Goal: Task Accomplishment & Management: Use online tool/utility

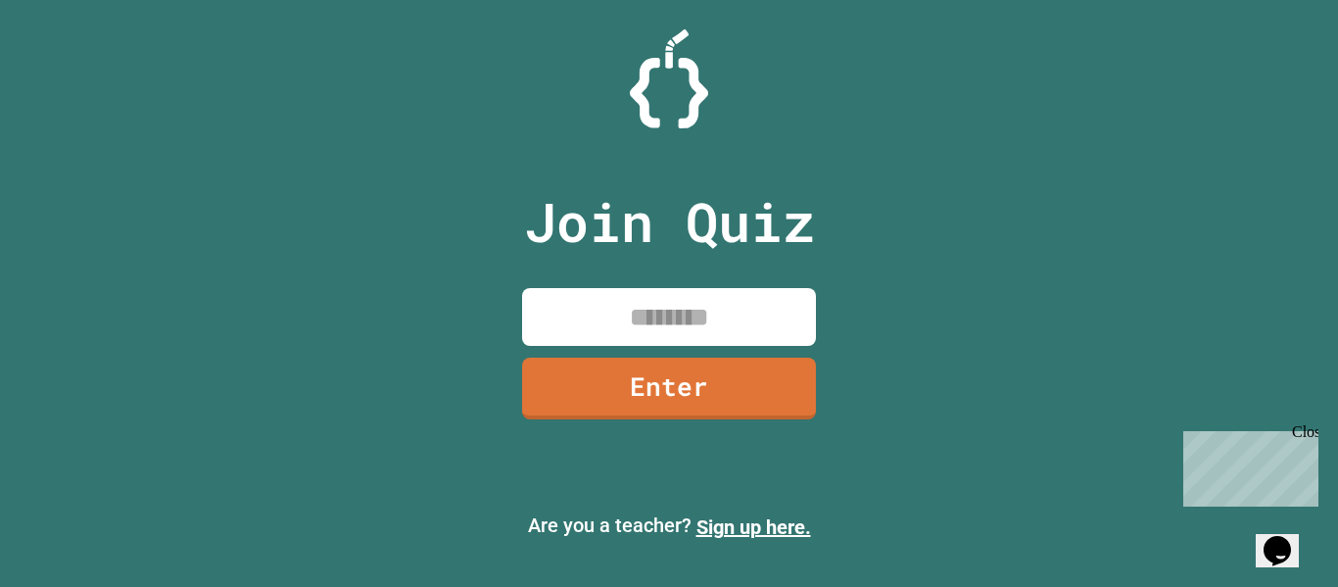
click at [638, 303] on input at bounding box center [669, 317] width 294 height 58
type input "********"
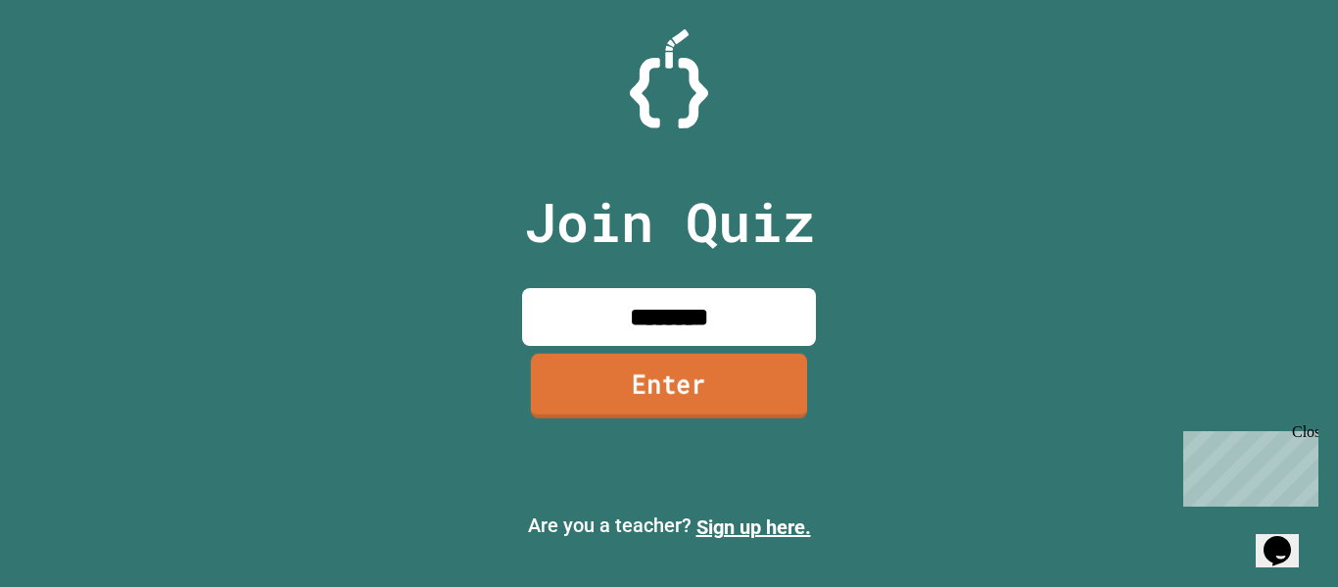
click at [640, 371] on link "Enter" at bounding box center [669, 386] width 276 height 65
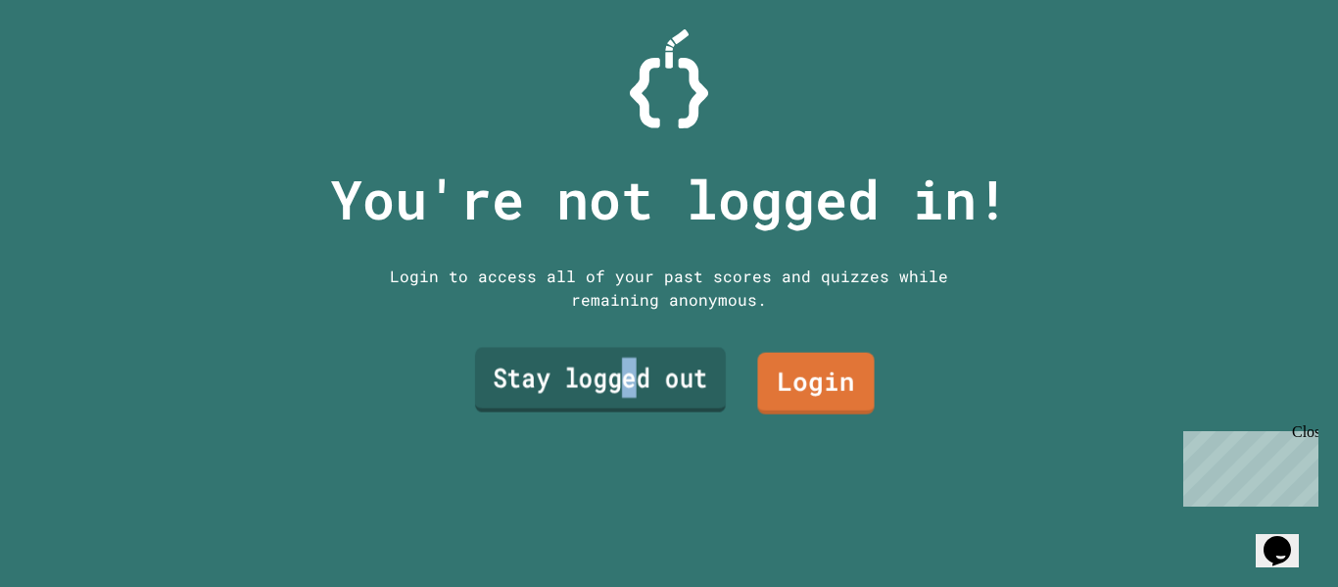
drag, startPoint x: 640, startPoint y: 371, endPoint x: 618, endPoint y: 372, distance: 21.6
click at [618, 372] on link "Stay logged out" at bounding box center [600, 380] width 251 height 65
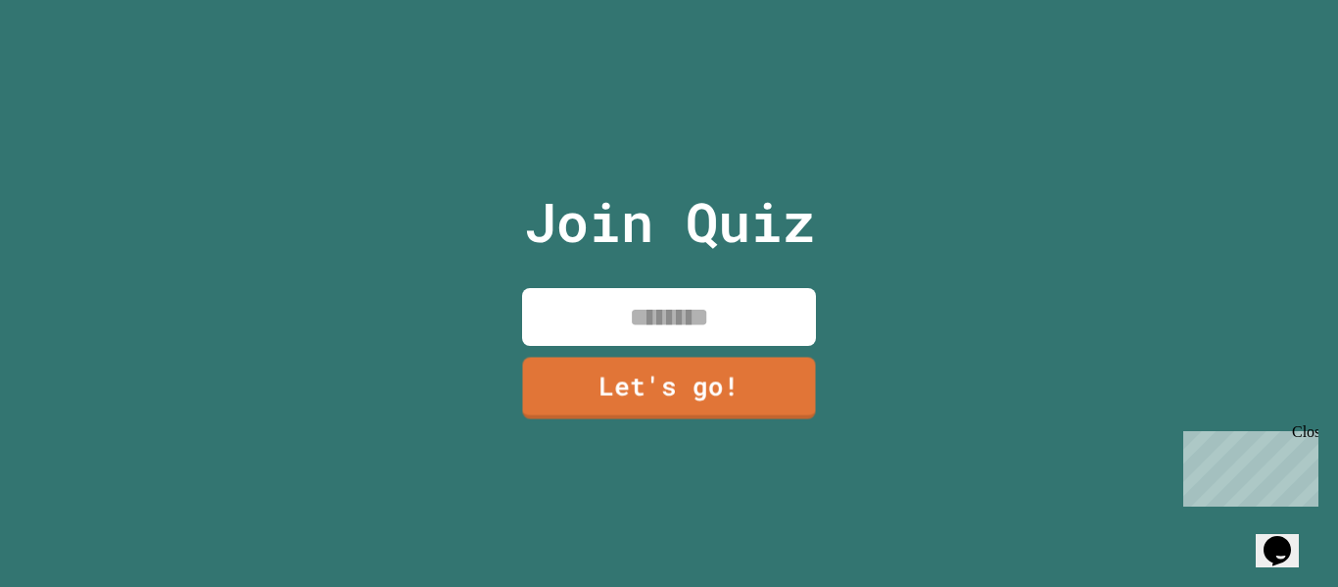
click at [631, 313] on input at bounding box center [669, 317] width 294 height 58
type input "**********"
click at [655, 407] on link "Let's go!" at bounding box center [669, 386] width 290 height 65
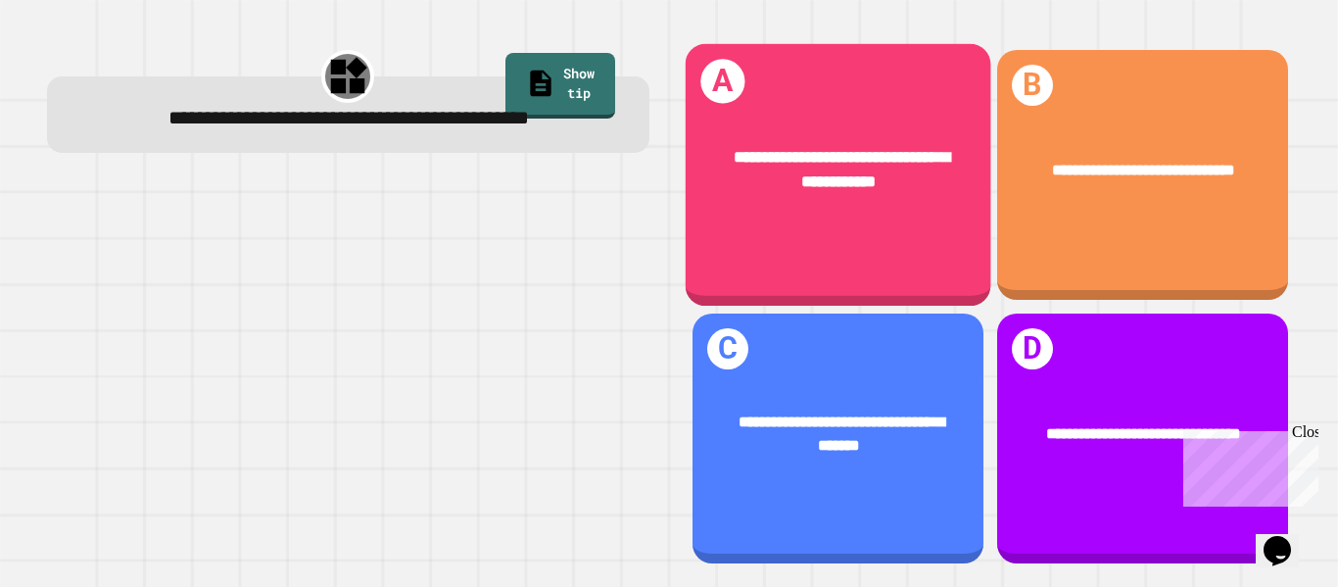
click at [832, 231] on div "**********" at bounding box center [838, 175] width 306 height 263
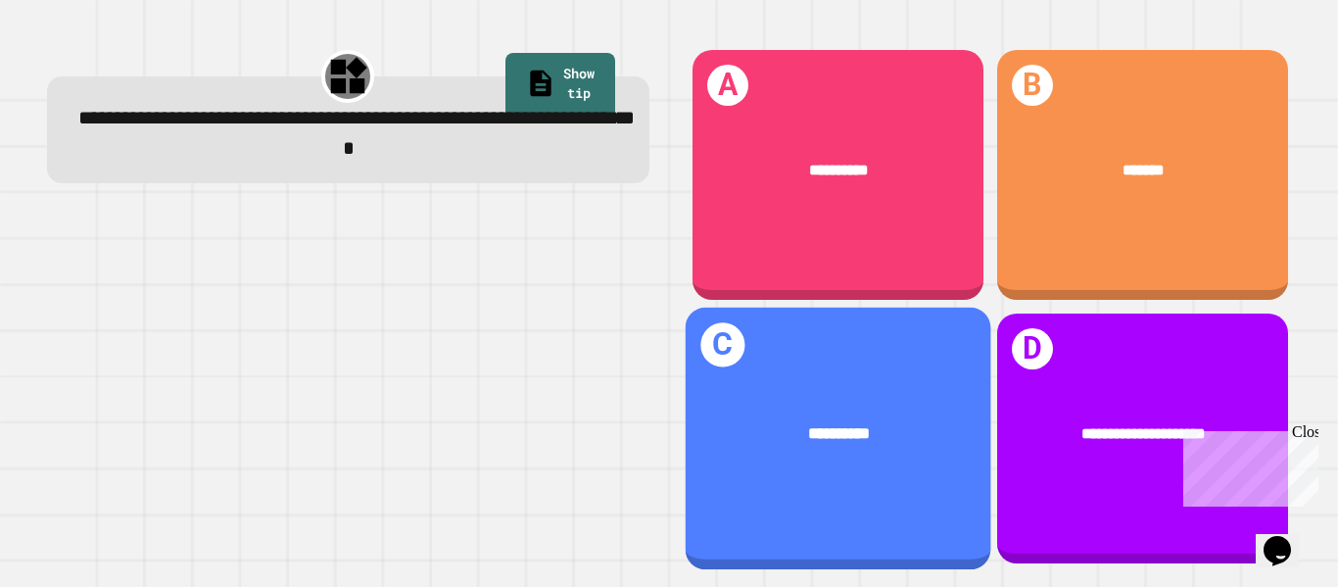
click at [911, 524] on div "**********" at bounding box center [838, 439] width 306 height 263
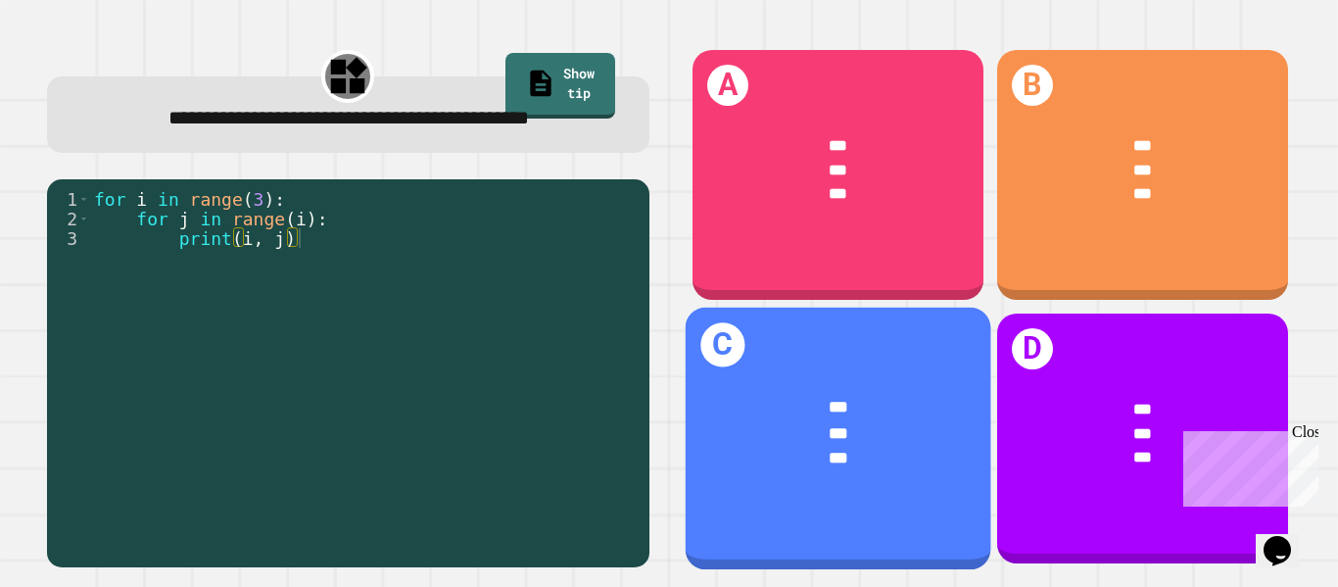
click at [848, 408] on span "***" at bounding box center [839, 408] width 20 height 16
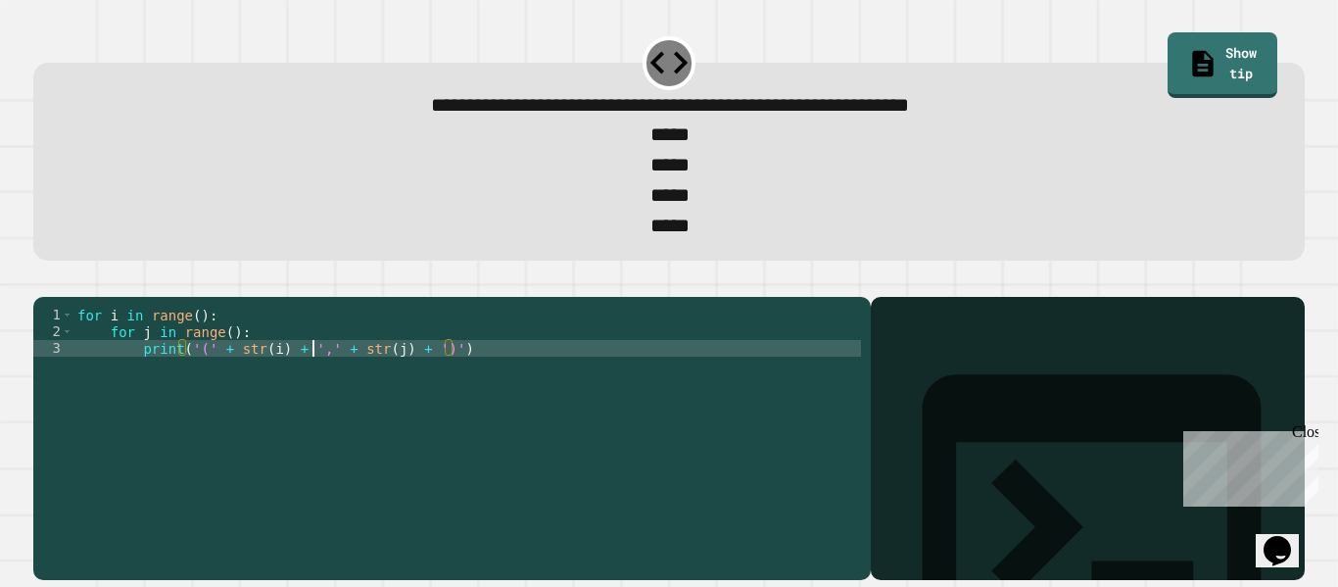
click at [315, 383] on div "for i in range ( ) : for j in range ( ) : print ( '(' + str ( i ) + ',' + str (…" at bounding box center [467, 432] width 788 height 250
click at [195, 352] on div "for i in range ( ) : for j in range ( ) : print ( '(' + str ( i ) + ',' + str (…" at bounding box center [467, 432] width 788 height 250
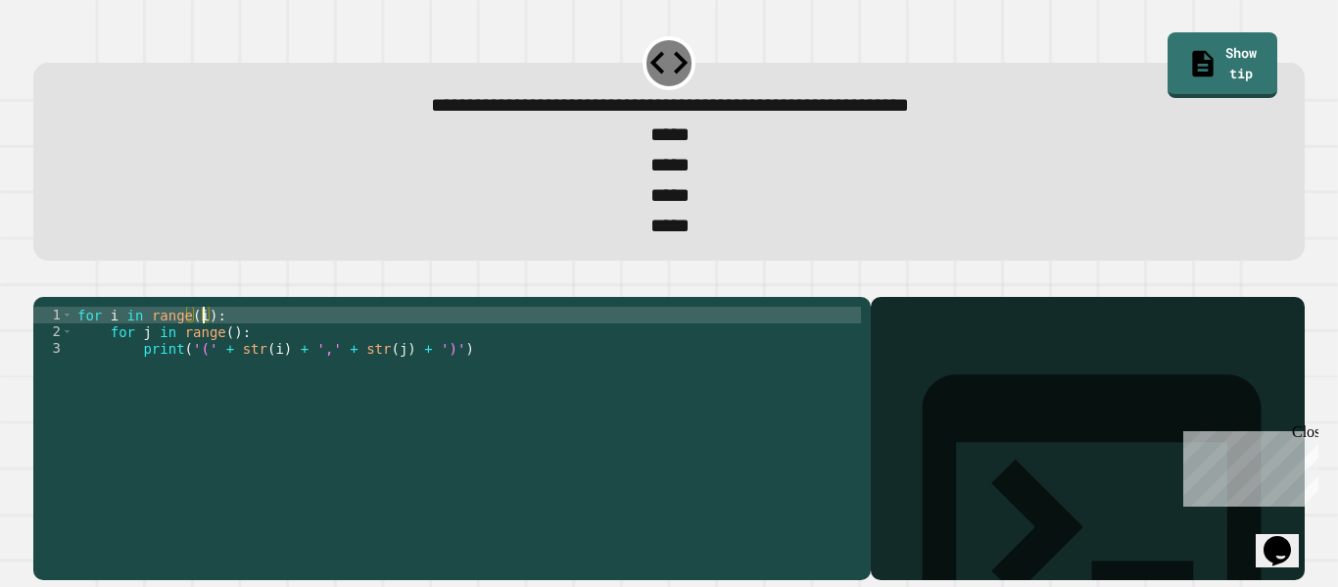
scroll to position [0, 17]
click at [227, 366] on div "for i in range ( i ) : for j in range ( ) : print ( '(' + str ( i ) + ',' + str…" at bounding box center [467, 432] width 788 height 250
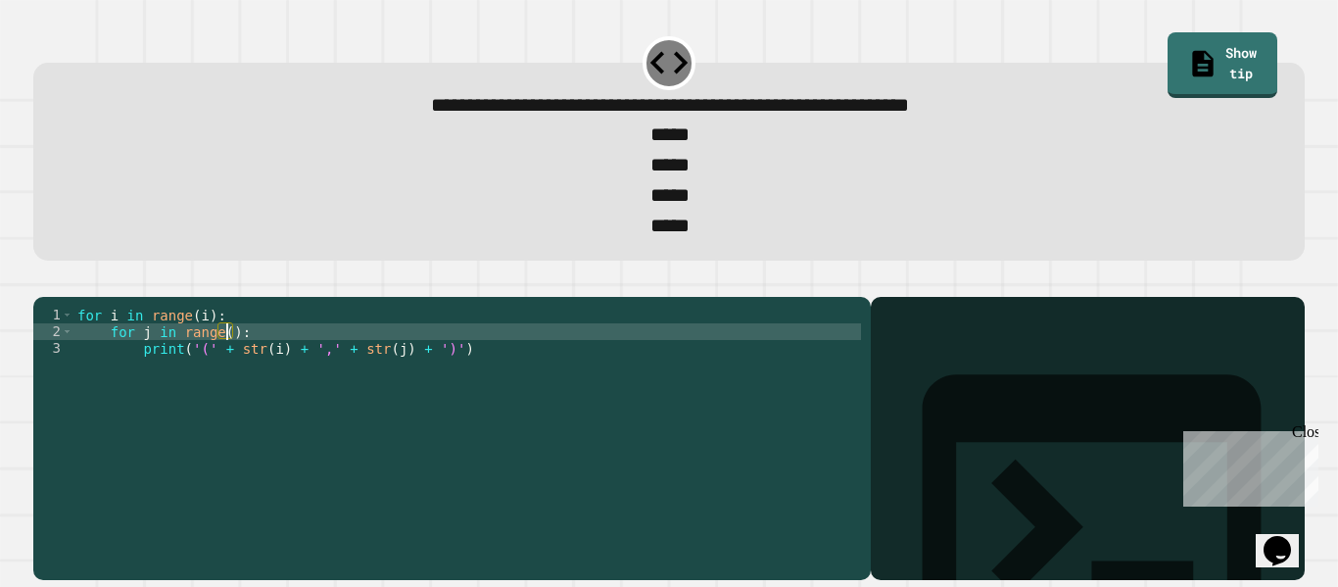
scroll to position [0, 21]
click at [43, 281] on icon "button" at bounding box center [43, 281] width 0 height 0
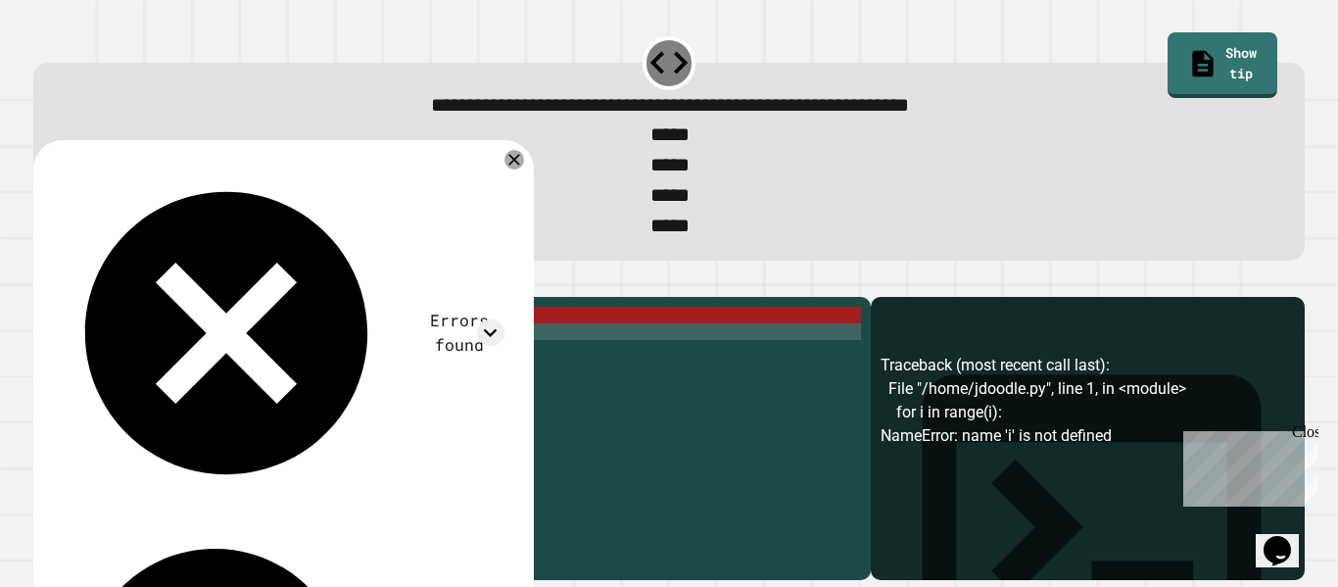
click at [231, 357] on div "for i in range ( i ) : for j in range ( j ) : print ( '(' + str ( i ) + ',' + s…" at bounding box center [467, 432] width 788 height 250
click at [236, 366] on div "for i in range ( i ) : for j in range ( j ) : print ( '(' + str ( i ) + ',' + s…" at bounding box center [467, 432] width 788 height 250
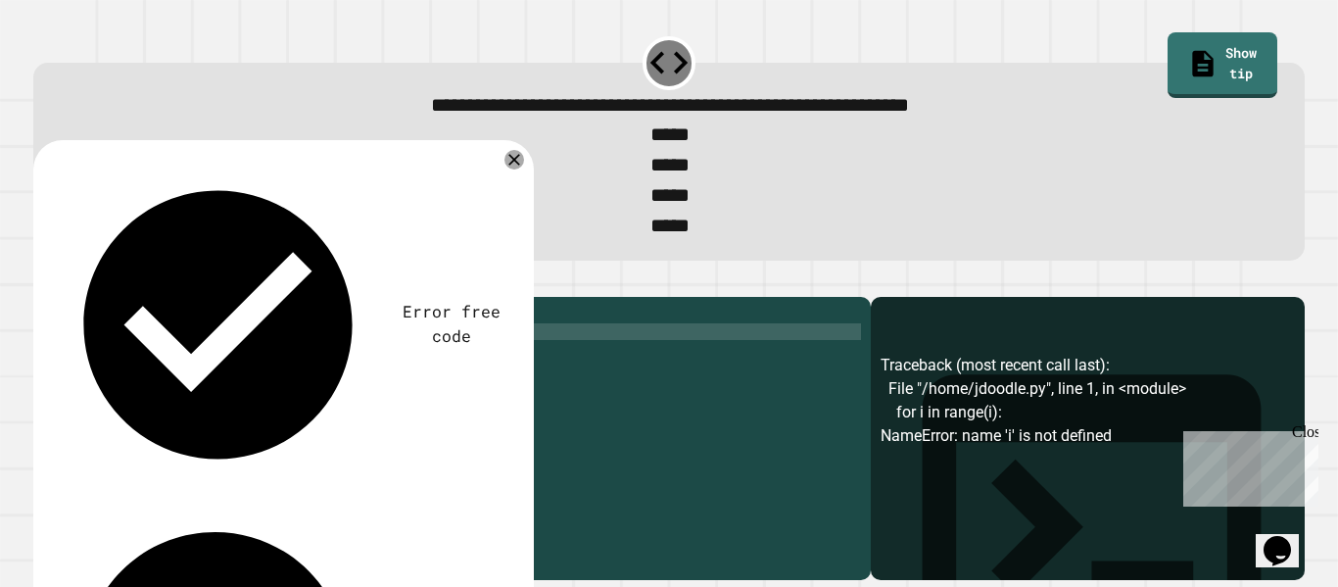
scroll to position [0, 21]
click at [202, 355] on div "for i in range ( i ) : for j in range ( i ) : print ( '(' + str ( i ) + ',' + s…" at bounding box center [467, 432] width 788 height 250
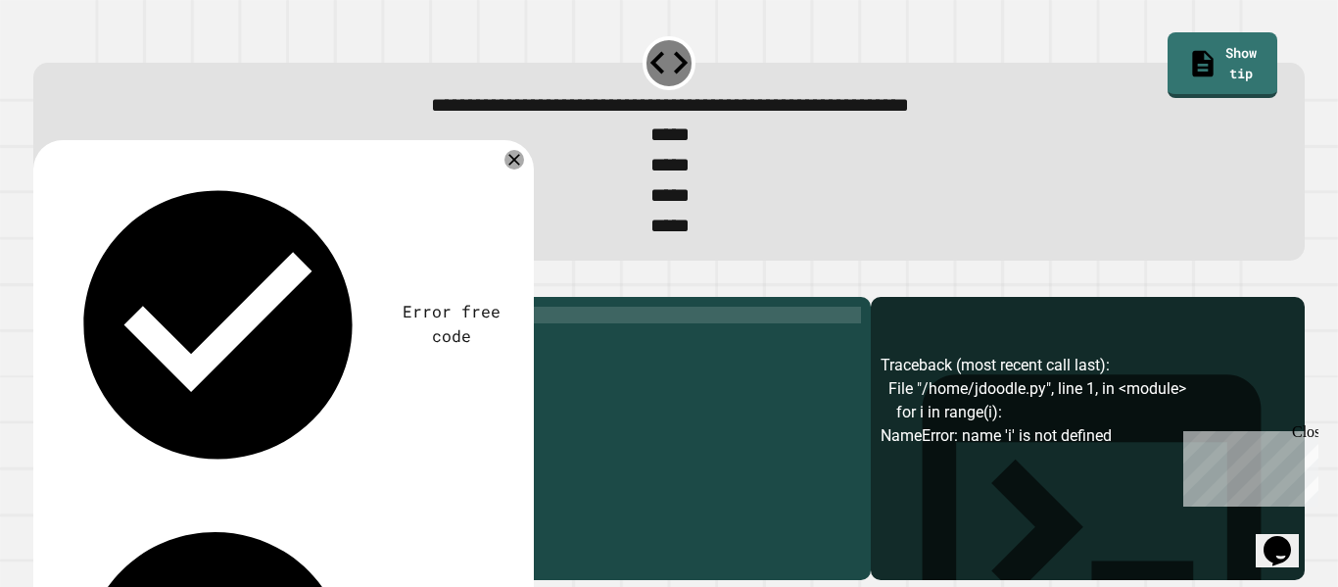
scroll to position [0, 17]
click at [43, 281] on icon "button" at bounding box center [43, 281] width 0 height 0
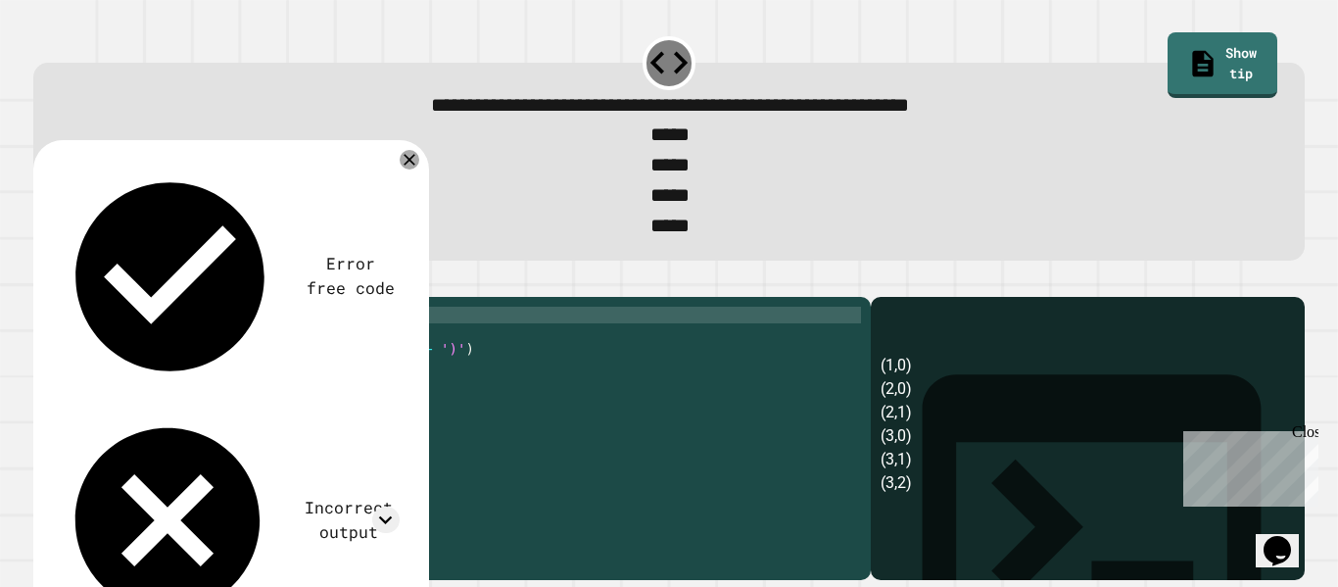
click at [209, 349] on div "for i in range ( 4 ) : for j in range ( i ) : print ( '(' + str ( i ) + ',' + s…" at bounding box center [467, 432] width 788 height 250
click at [43, 281] on button "button" at bounding box center [43, 281] width 0 height 0
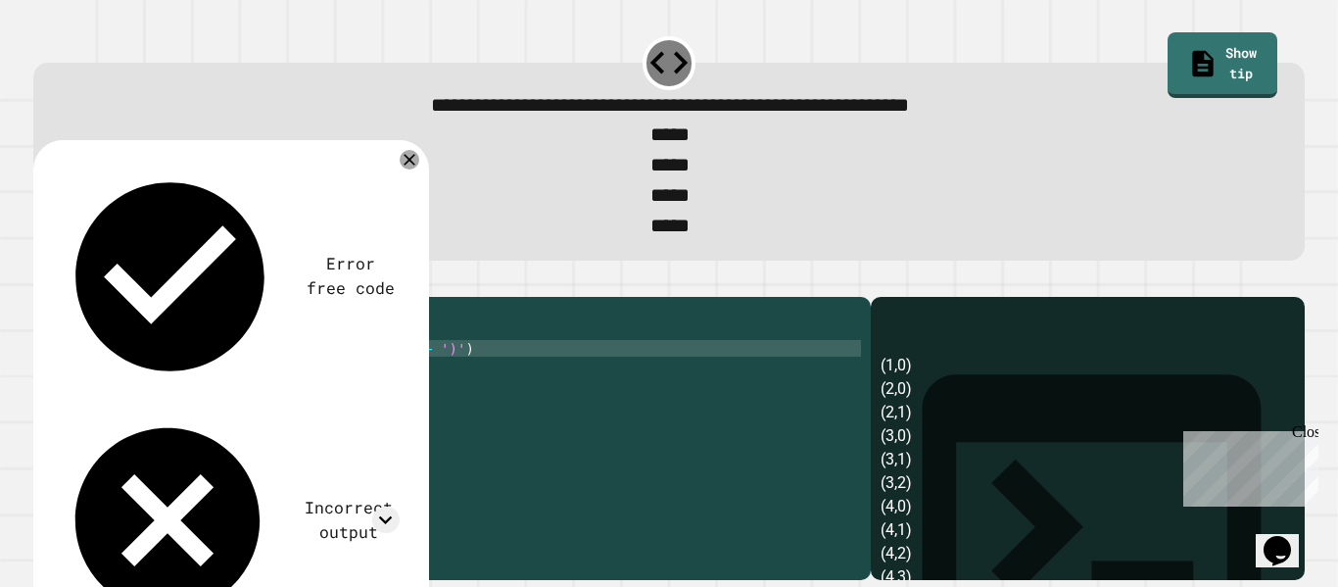
click at [389, 383] on div "for i in range ( 5 ) : for j in range ( i ) : print ( '(' + str ( i ) + ',' + s…" at bounding box center [467, 432] width 788 height 250
click at [43, 281] on icon "button" at bounding box center [43, 281] width 0 height 0
click at [202, 348] on div "for i in range ( 5 ) : for j in range ( i ) : print ( '(' + str ( j ) + ',' + s…" at bounding box center [467, 432] width 788 height 250
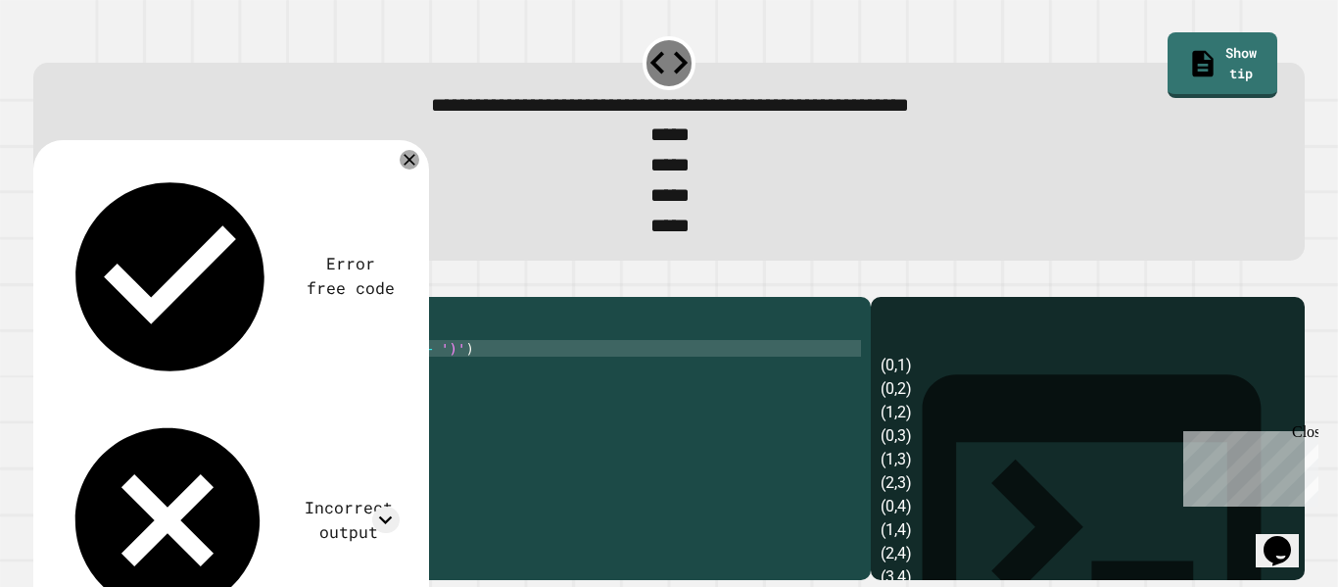
scroll to position [0, 17]
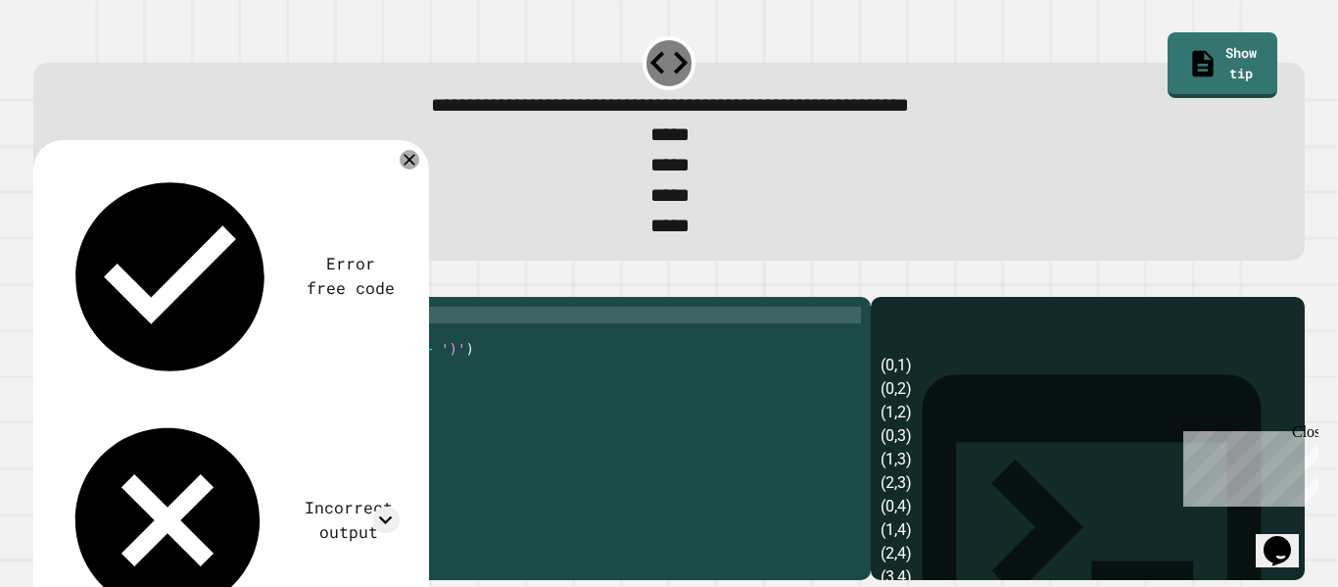
click at [230, 365] on div "for i in range ( 5 ) : for j in range ( i ) : print ( '(' + str ( j ) + ',' + s…" at bounding box center [467, 432] width 788 height 250
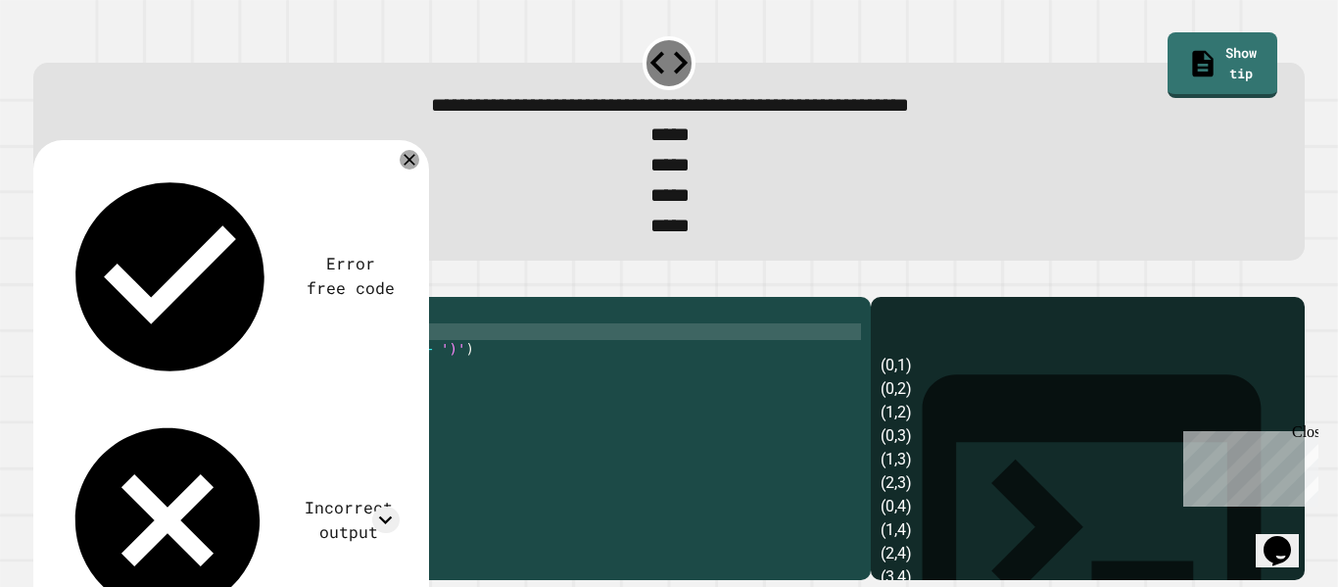
scroll to position [0, 21]
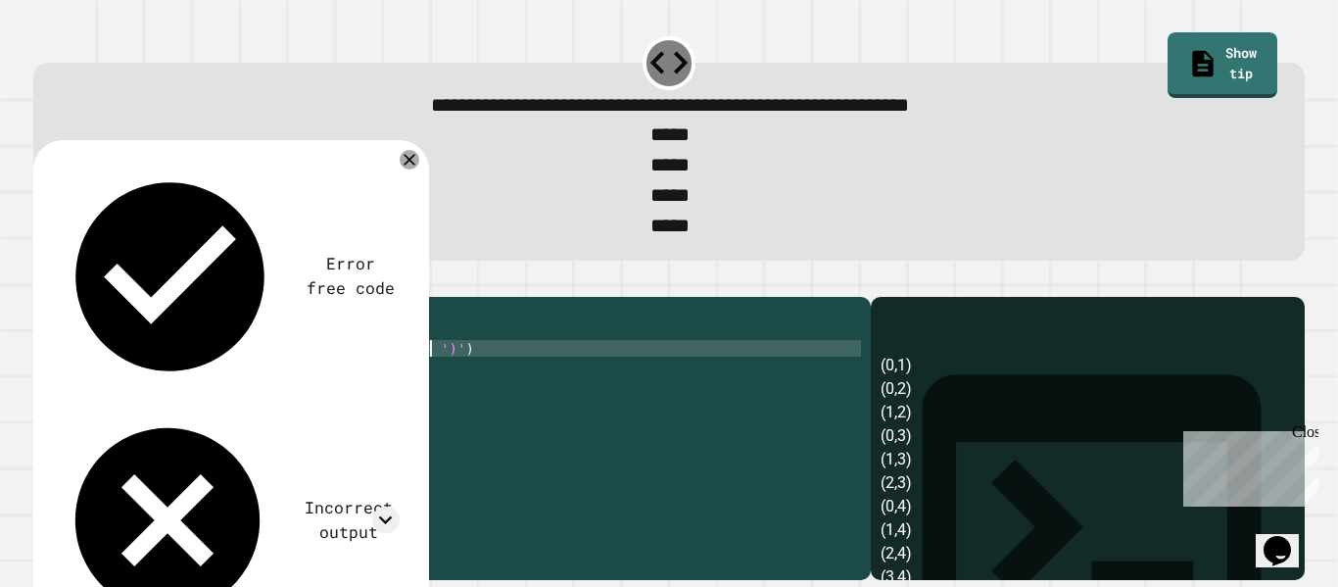
click at [428, 383] on div "for i in range ( 5 ) : for j in range ( 1 ) : print ( '(' + str ( j ) + ',' + s…" at bounding box center [467, 432] width 788 height 250
click at [273, 386] on div "for i in range ( 5 ) : for j in range ( 1 ) : print ( '(' + str ( j ) + ',' + s…" at bounding box center [467, 432] width 788 height 250
click at [43, 281] on button "button" at bounding box center [43, 281] width 0 height 0
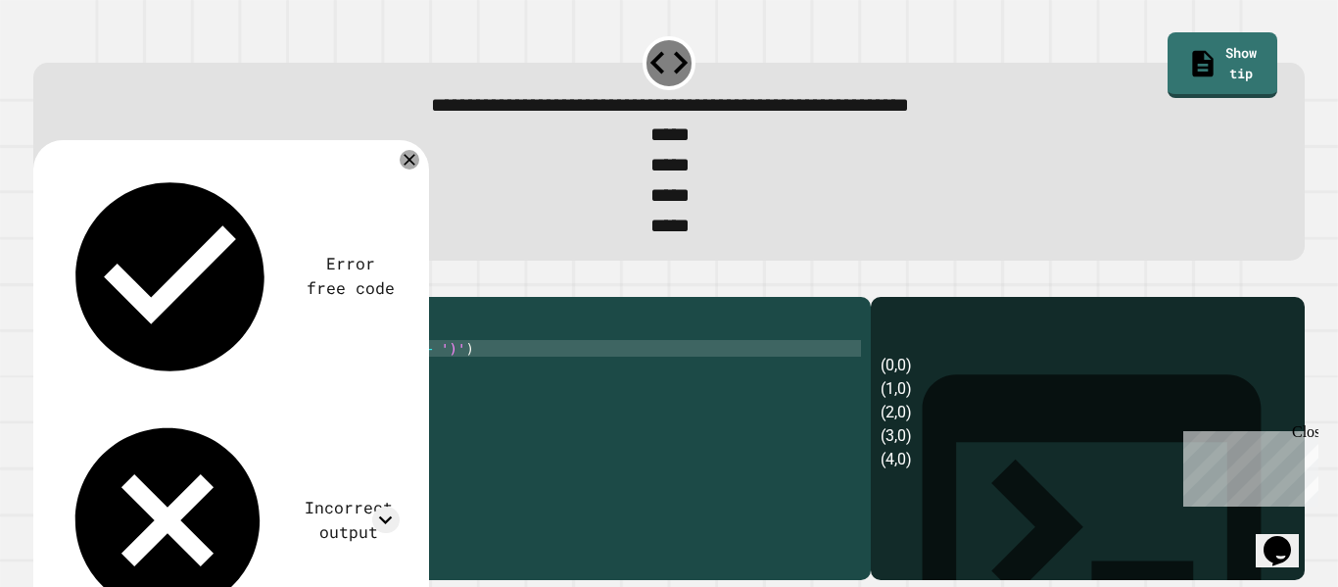
click at [203, 353] on div "for i in range ( 5 ) : for j in range ( 1 ) : print ( '(' + str ( i ) + ',' + s…" at bounding box center [467, 432] width 788 height 250
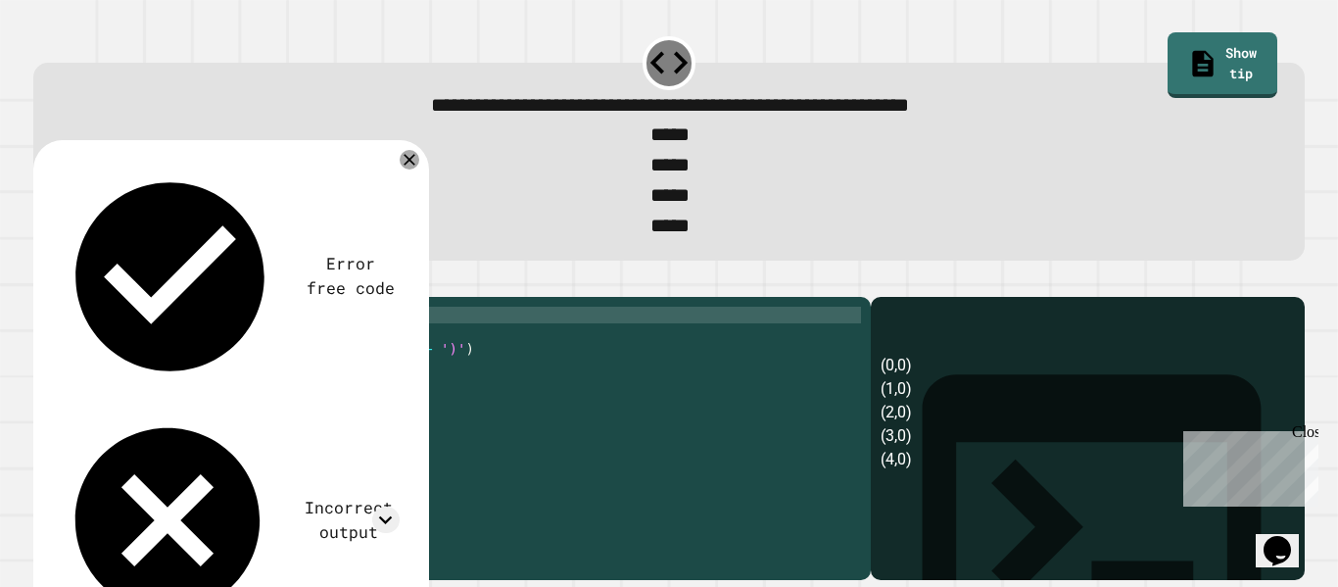
scroll to position [0, 17]
click at [43, 281] on icon "button" at bounding box center [43, 281] width 0 height 0
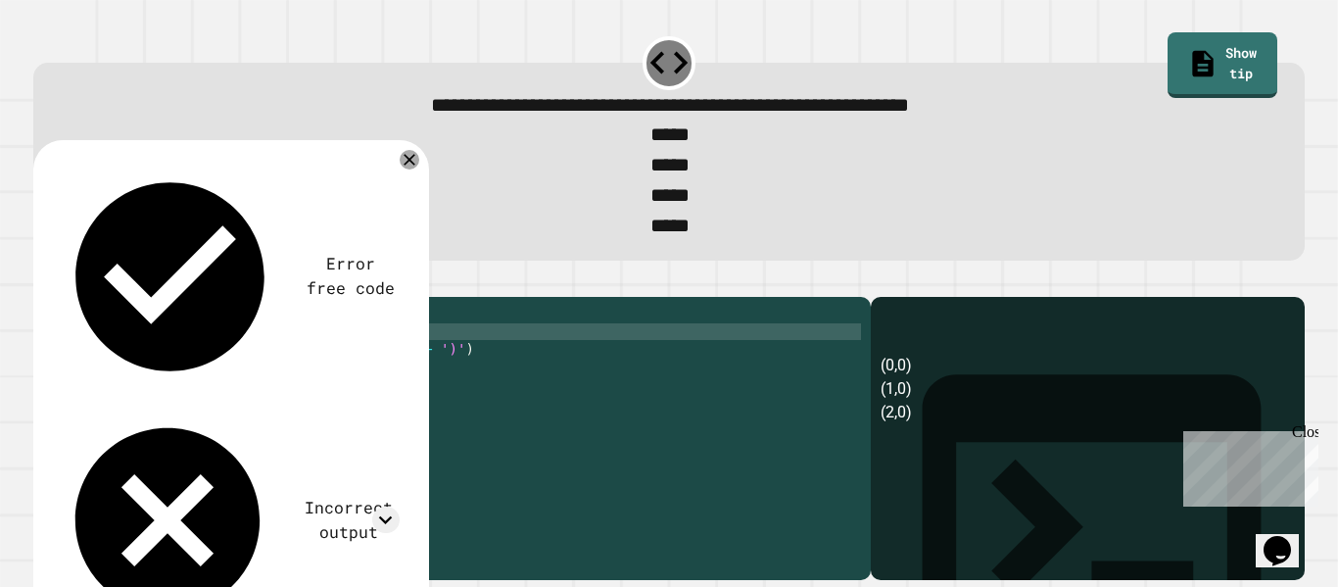
click at [237, 370] on div "for i in range ( 3 ) : for j in range ( 1 ) : print ( '(' + str ( i ) + ',' + s…" at bounding box center [467, 432] width 788 height 250
click at [62, 300] on icon "button" at bounding box center [56, 293] width 11 height 14
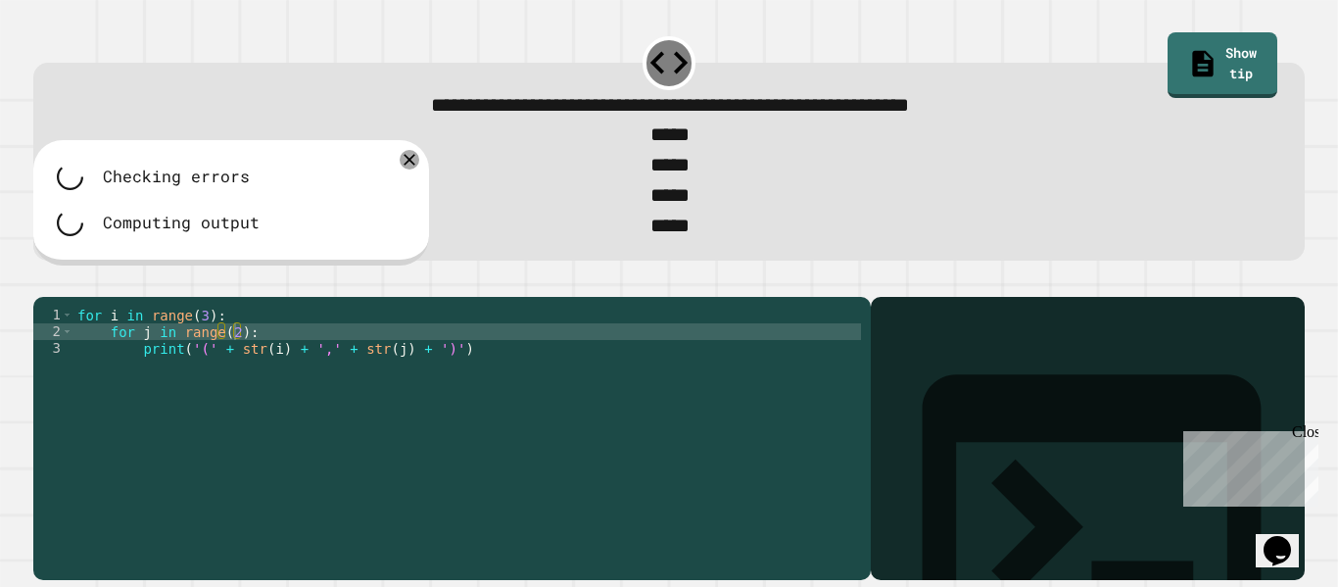
click at [236, 367] on div "for i in range ( 3 ) : for j in range ( 2 ) : print ( '(' + str ( i ) + ',' + s…" at bounding box center [467, 432] width 788 height 250
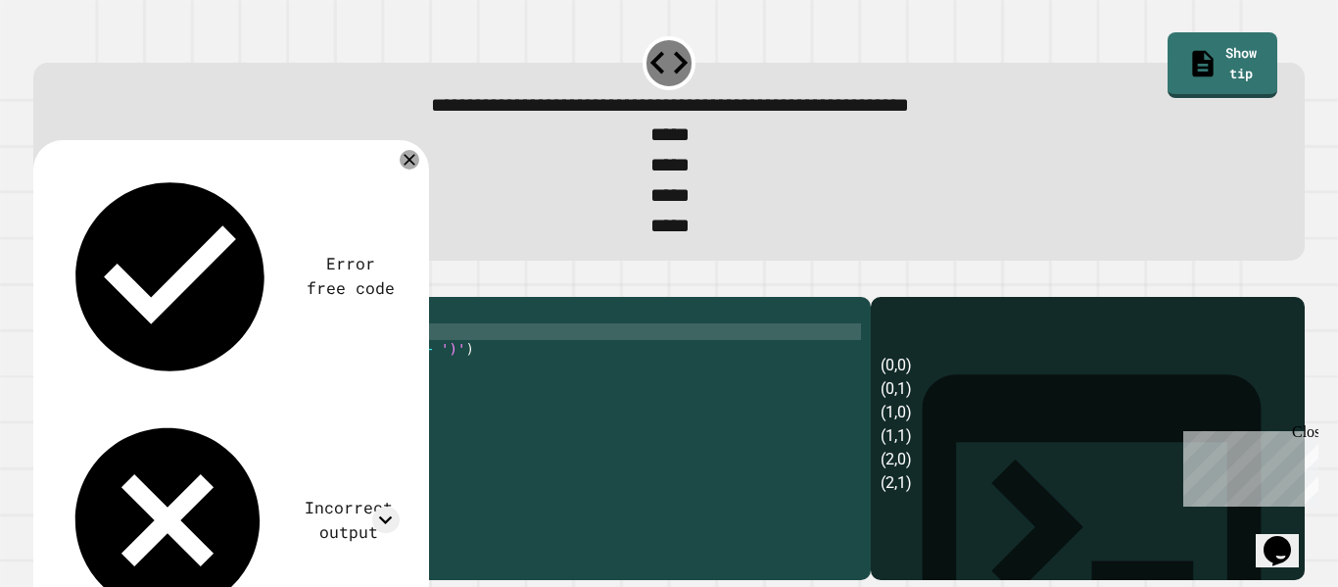
click at [68, 281] on div at bounding box center [668, 285] width 1271 height 24
click at [43, 281] on icon "button" at bounding box center [43, 281] width 0 height 0
click at [234, 366] on div "for i in range ( 3 ) : for j in range ( i ) : print ( '(' + str ( i ) + ',' + s…" at bounding box center [467, 432] width 788 height 250
click at [43, 281] on icon "button" at bounding box center [43, 281] width 0 height 0
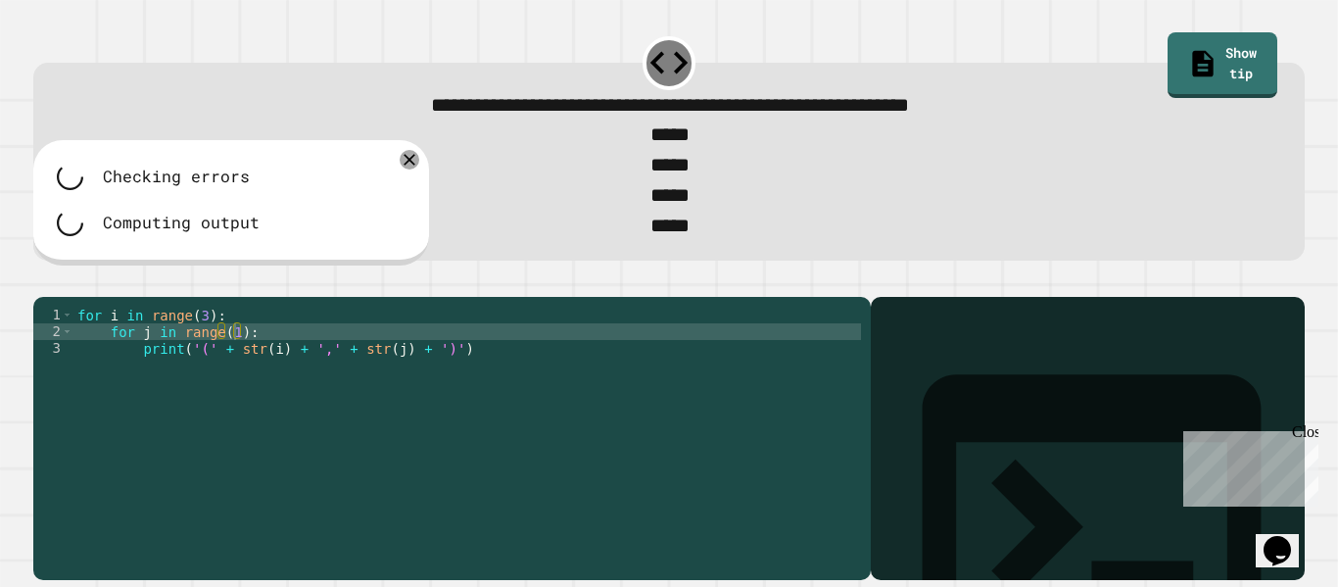
click at [204, 348] on div "for i in range ( 3 ) : for j in range ( 1 ) : print ( '(' + str ( i ) + ',' + s…" at bounding box center [467, 432] width 788 height 250
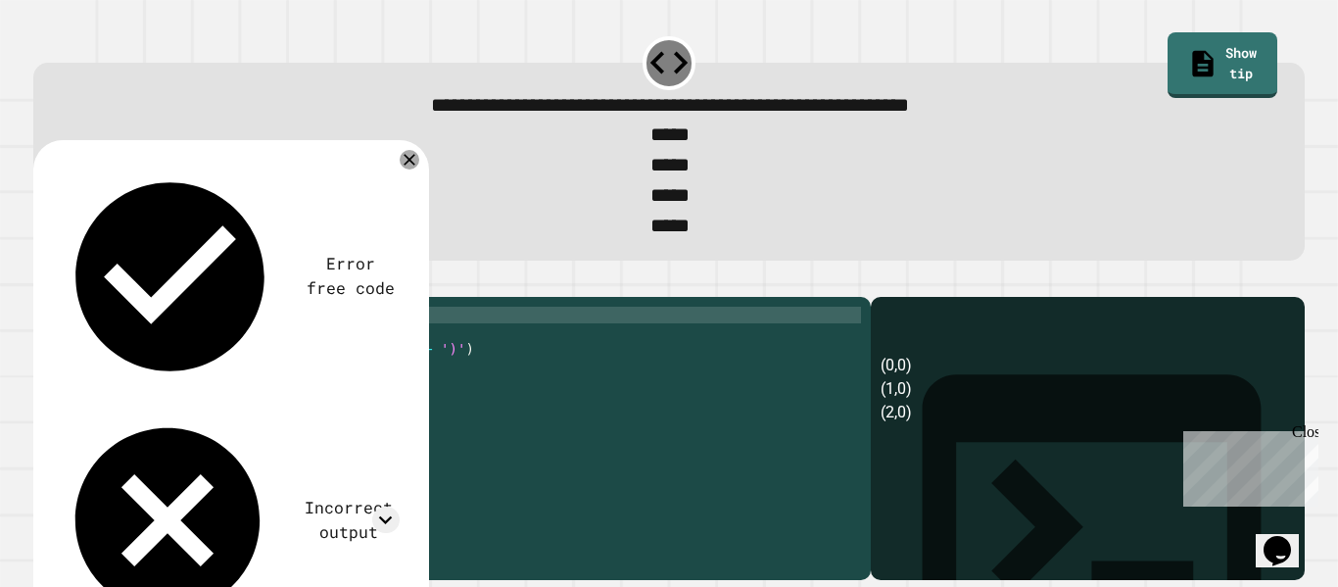
scroll to position [0, 17]
type textarea "**********"
click at [43, 281] on icon "button" at bounding box center [43, 281] width 0 height 0
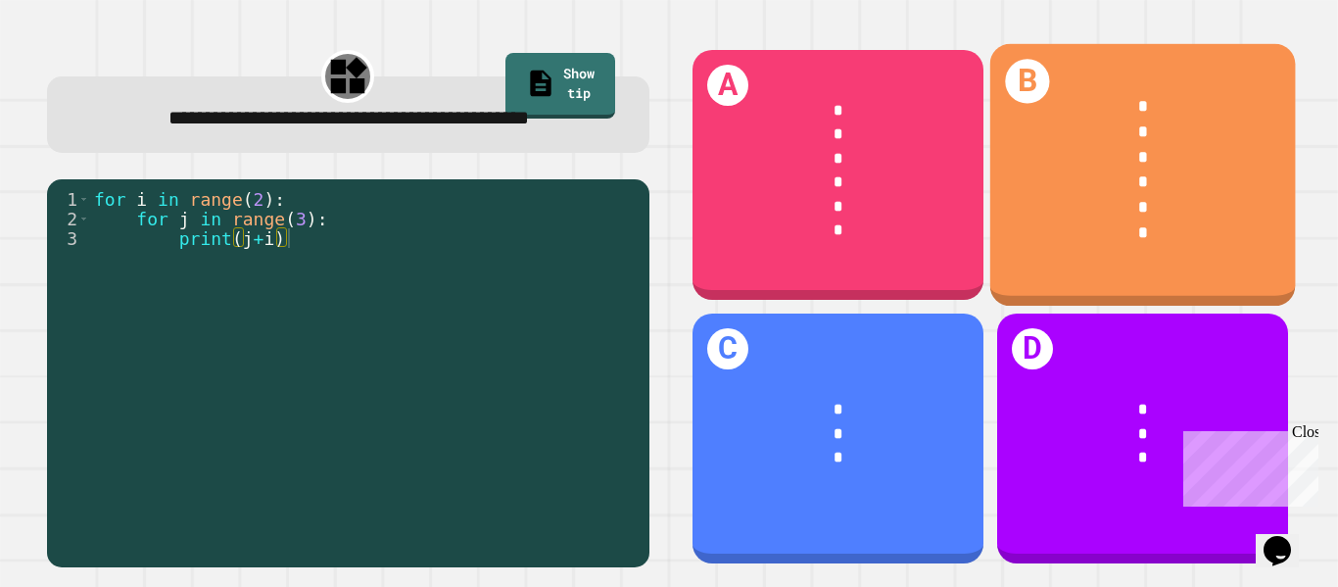
click at [1092, 212] on div "*" at bounding box center [1143, 207] width 239 height 25
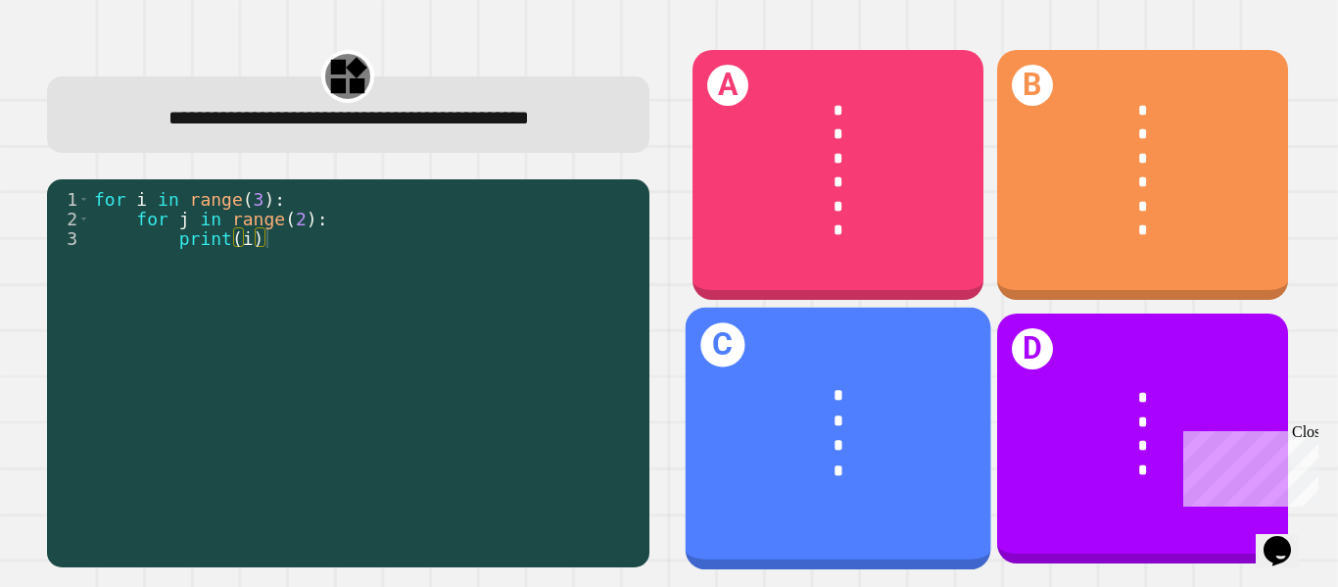
click at [737, 514] on div "* * * *" at bounding box center [838, 433] width 306 height 167
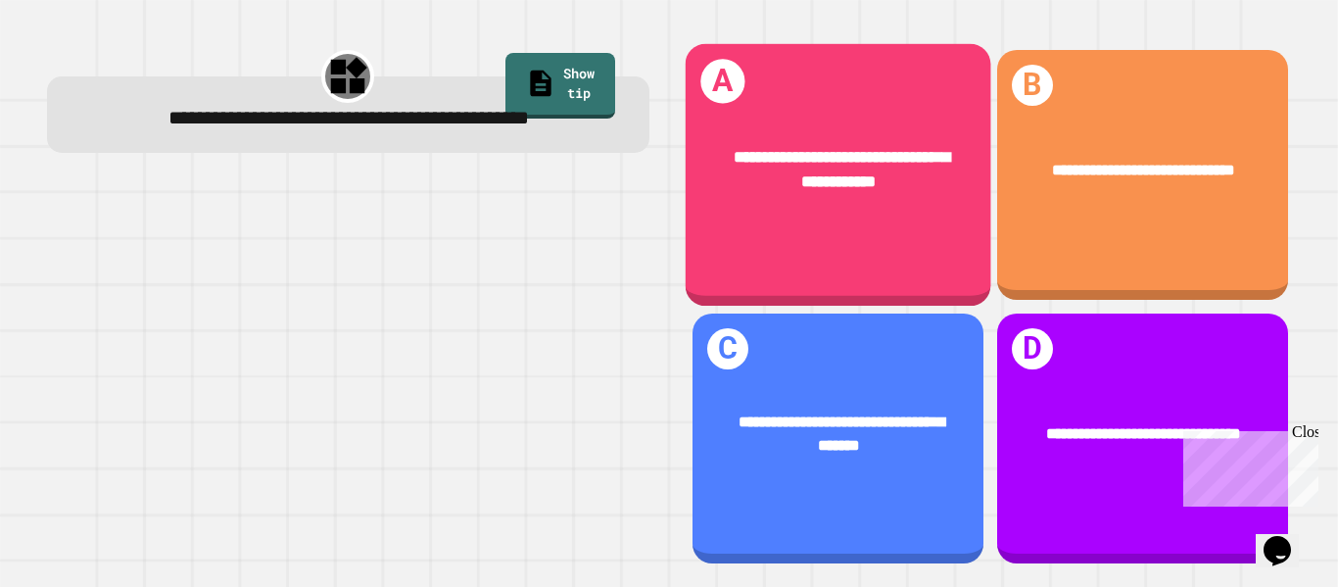
click at [858, 198] on div "**********" at bounding box center [838, 170] width 306 height 116
